Goal: Transaction & Acquisition: Book appointment/travel/reservation

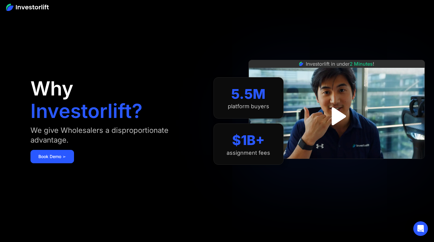
scroll to position [5, 0]
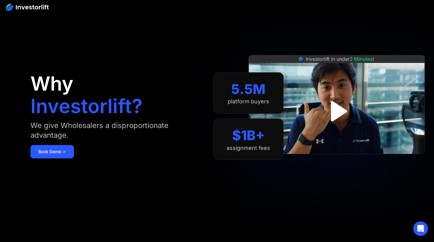
click at [336, 114] on img "open lightbox" at bounding box center [336, 111] width 37 height 37
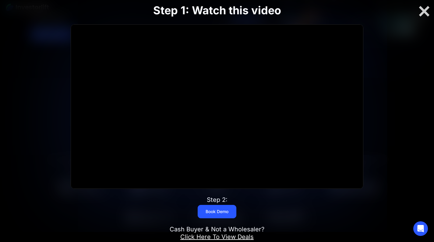
scroll to position [112, 0]
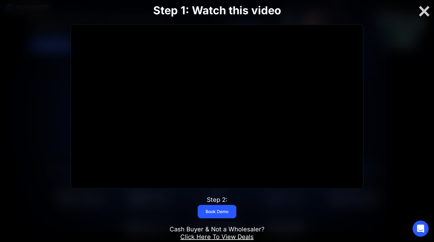
click at [423, 230] on icon "Open Intercom Messenger" at bounding box center [420, 229] width 8 height 8
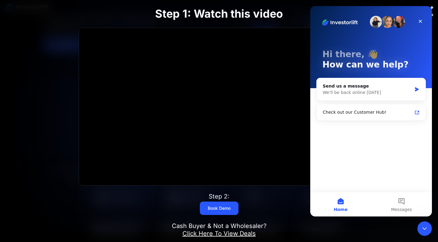
scroll to position [0, 0]
click at [373, 114] on div "Check out our Customer Hub!" at bounding box center [367, 112] width 89 height 6
click at [424, 22] on div "Close" at bounding box center [420, 21] width 11 height 11
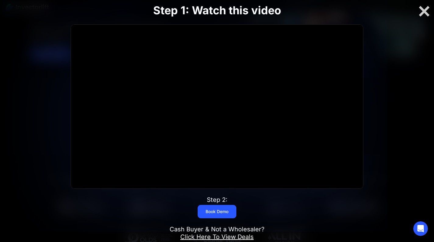
scroll to position [104, 0]
click at [219, 237] on link "Click Here To View Deals" at bounding box center [216, 236] width 73 height 7
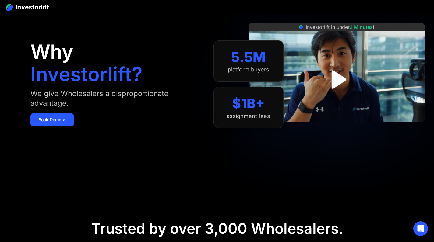
scroll to position [24, 0]
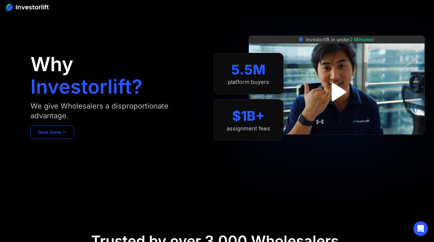
click at [50, 131] on link "Book Demo ➢" at bounding box center [52, 132] width 44 height 13
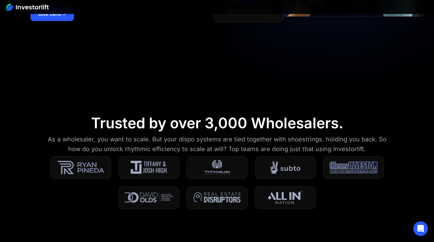
scroll to position [0, 0]
